Goal: Task Accomplishment & Management: Manage account settings

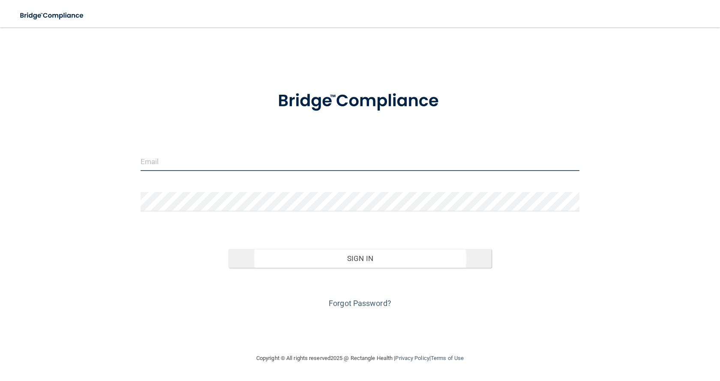
type input "[EMAIL_ADDRESS][DOMAIN_NAME]"
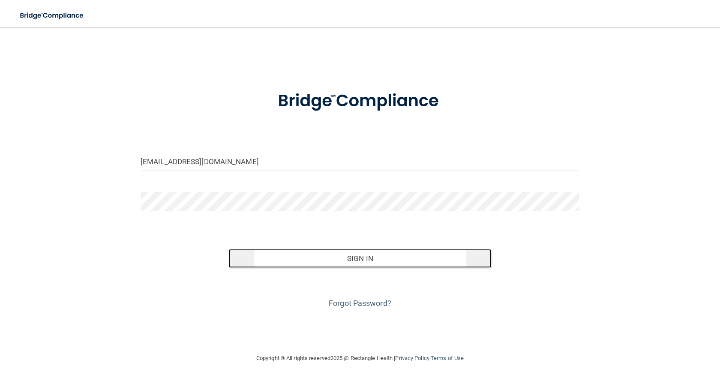
click at [317, 260] on button "Sign In" at bounding box center [359, 258] width 263 height 19
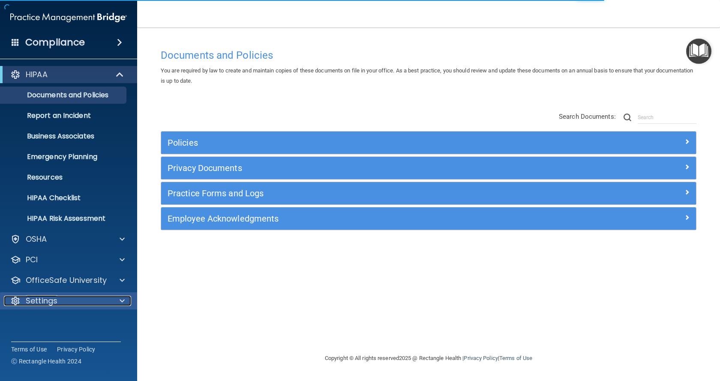
click at [114, 302] on div at bounding box center [120, 301] width 21 height 10
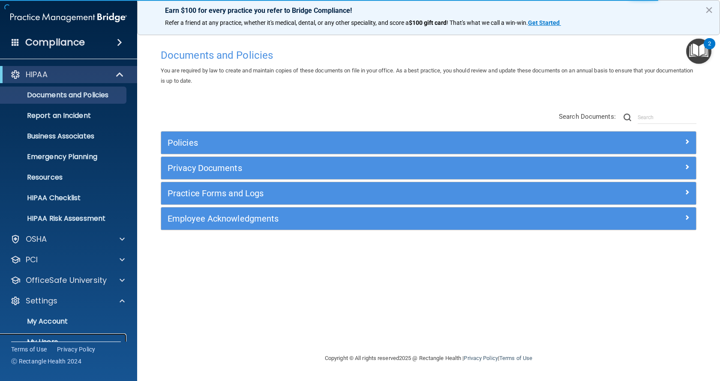
click at [84, 338] on p "My Users" at bounding box center [64, 342] width 117 height 9
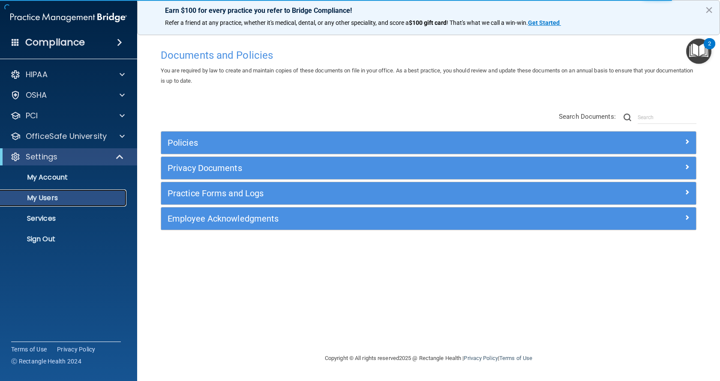
select select "20"
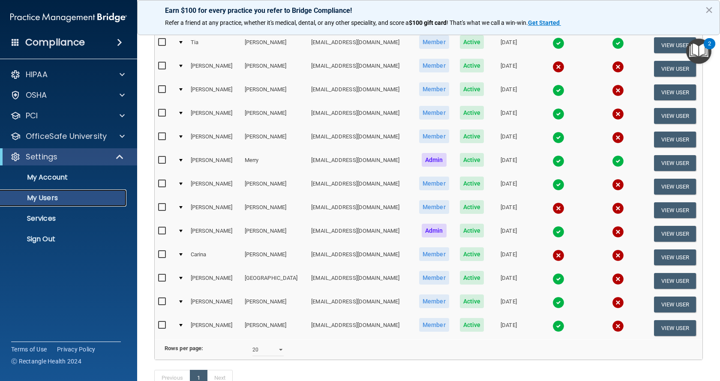
scroll to position [196, 0]
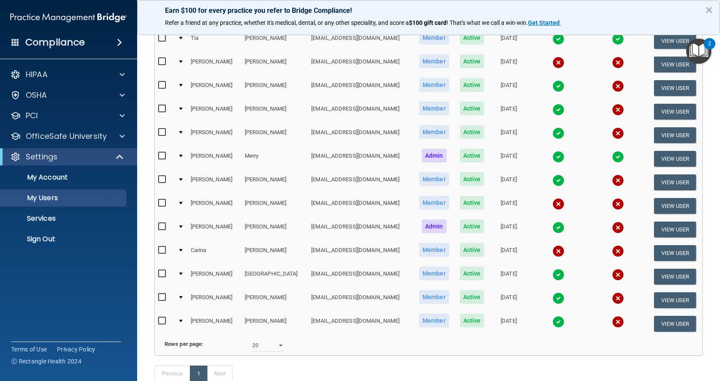
click at [220, 202] on td "[PERSON_NAME]" at bounding box center [214, 206] width 54 height 24
click at [666, 203] on button "View User" at bounding box center [675, 206] width 42 height 16
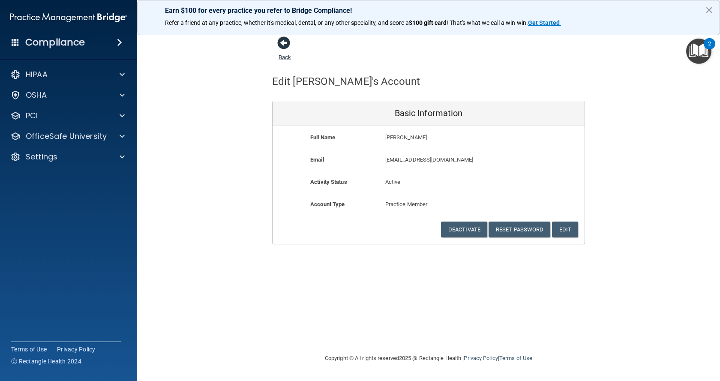
click at [281, 46] on span at bounding box center [283, 42] width 13 height 13
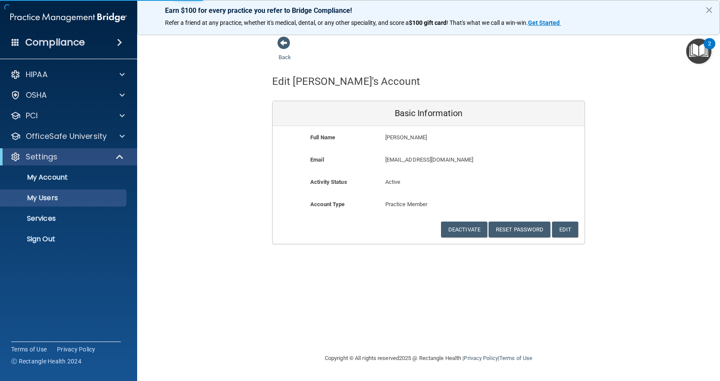
select select "20"
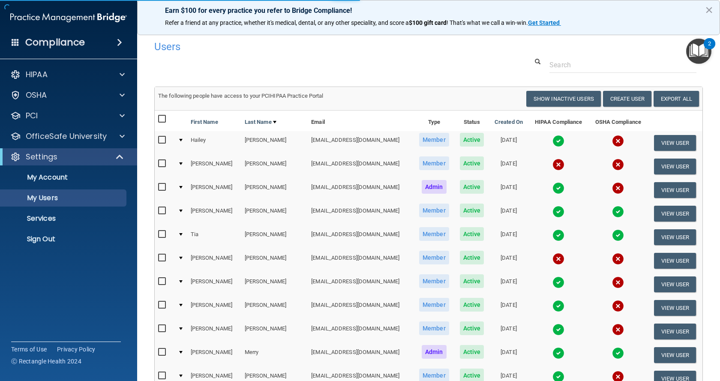
click at [691, 51] on img "Open Resource Center, 2 new notifications" at bounding box center [698, 51] width 25 height 25
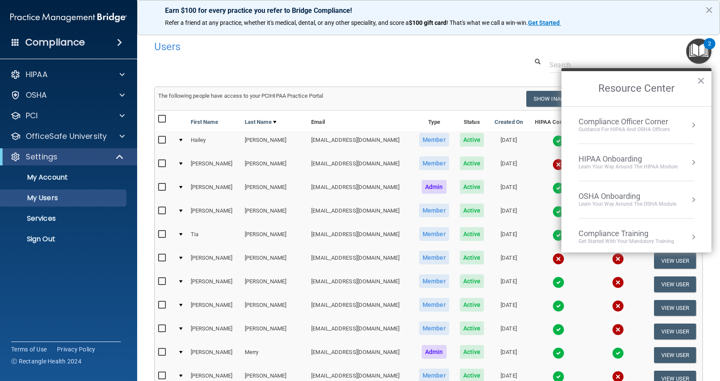
click at [633, 50] on div "Users" at bounding box center [428, 46] width 561 height 21
click at [465, 69] on div at bounding box center [428, 65] width 561 height 16
click at [700, 79] on button "×" at bounding box center [700, 81] width 8 height 14
